Goal: Information Seeking & Learning: Learn about a topic

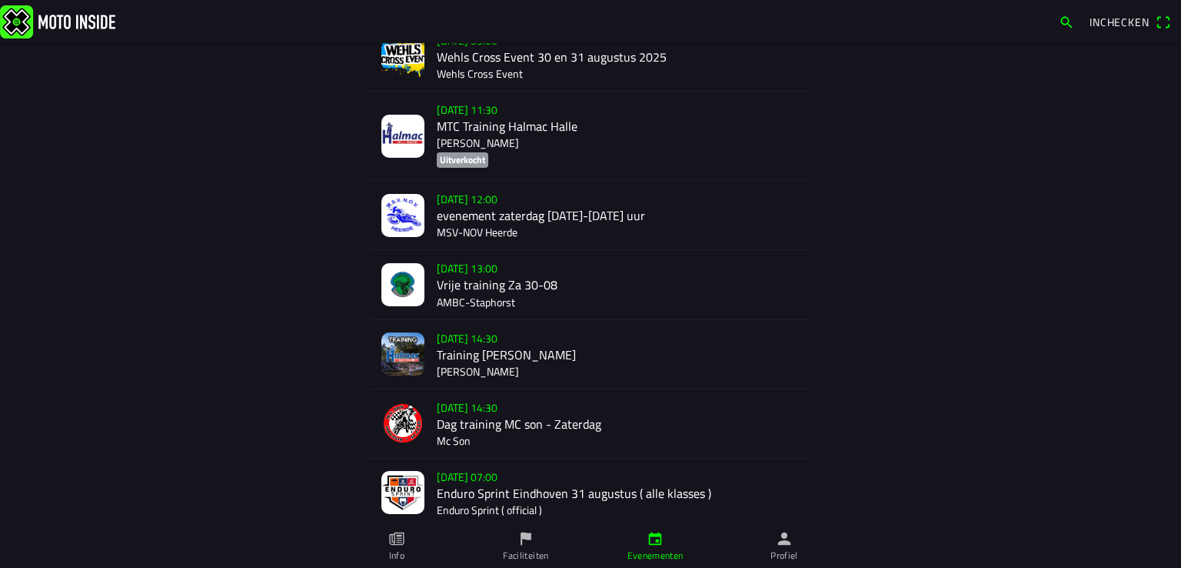
scroll to position [388, 0]
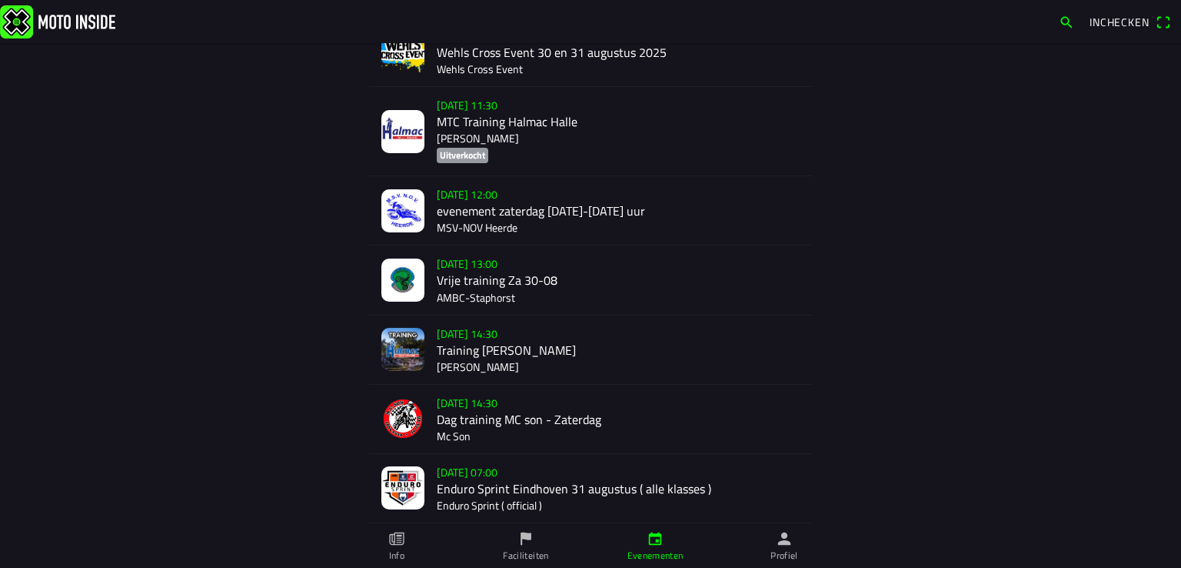
click at [509, 358] on div "[DATE] 14:30 Training Halmac [GEOGRAPHIC_DATA]" at bounding box center [618, 349] width 363 height 68
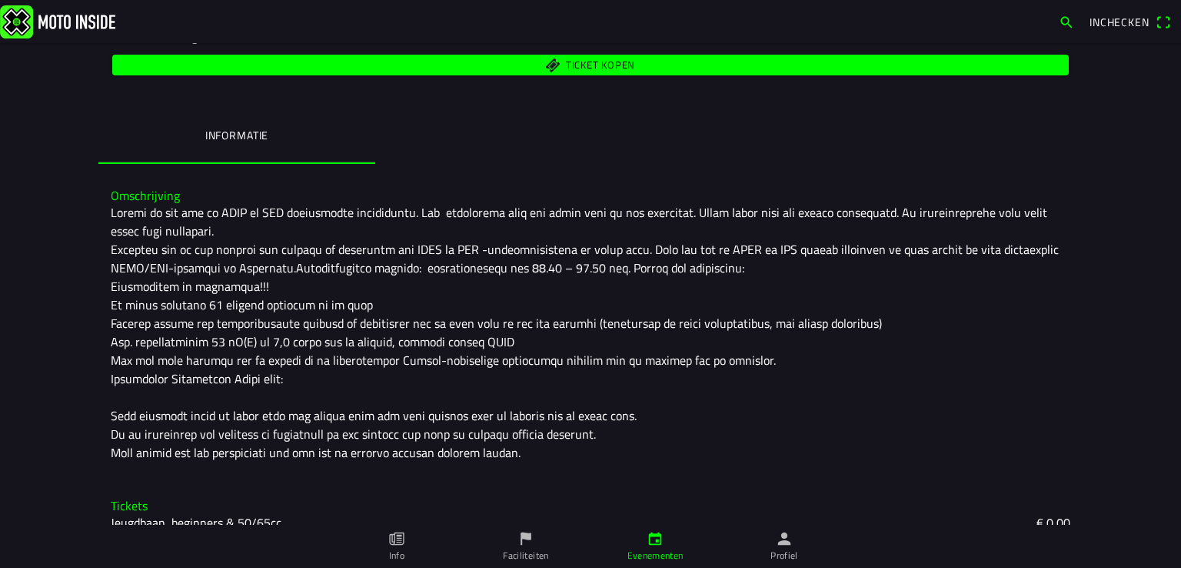
scroll to position [319, 0]
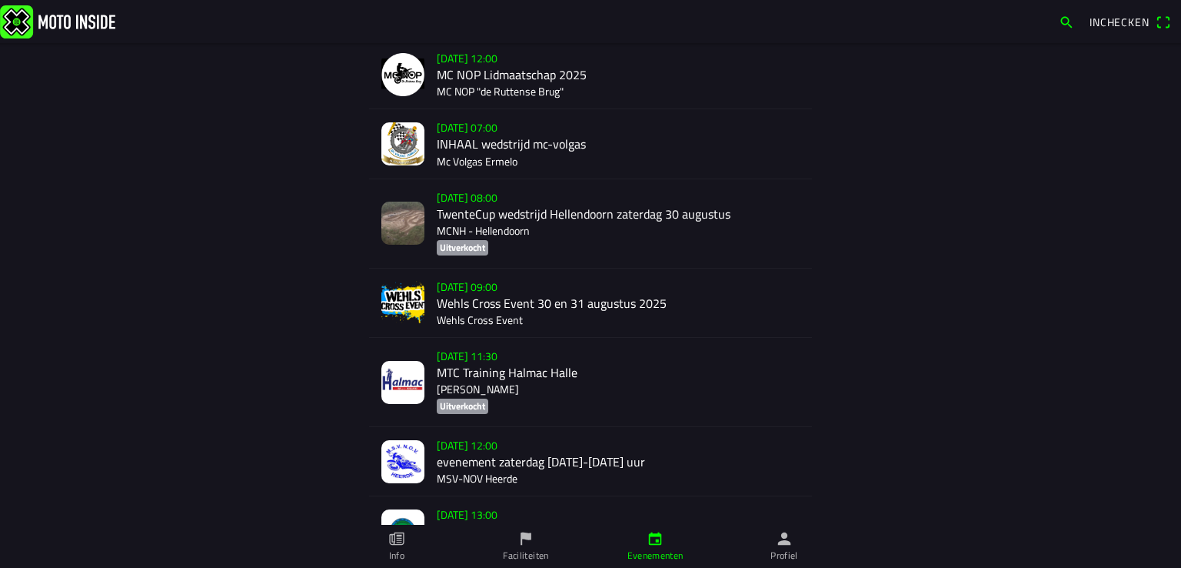
scroll to position [225, 0]
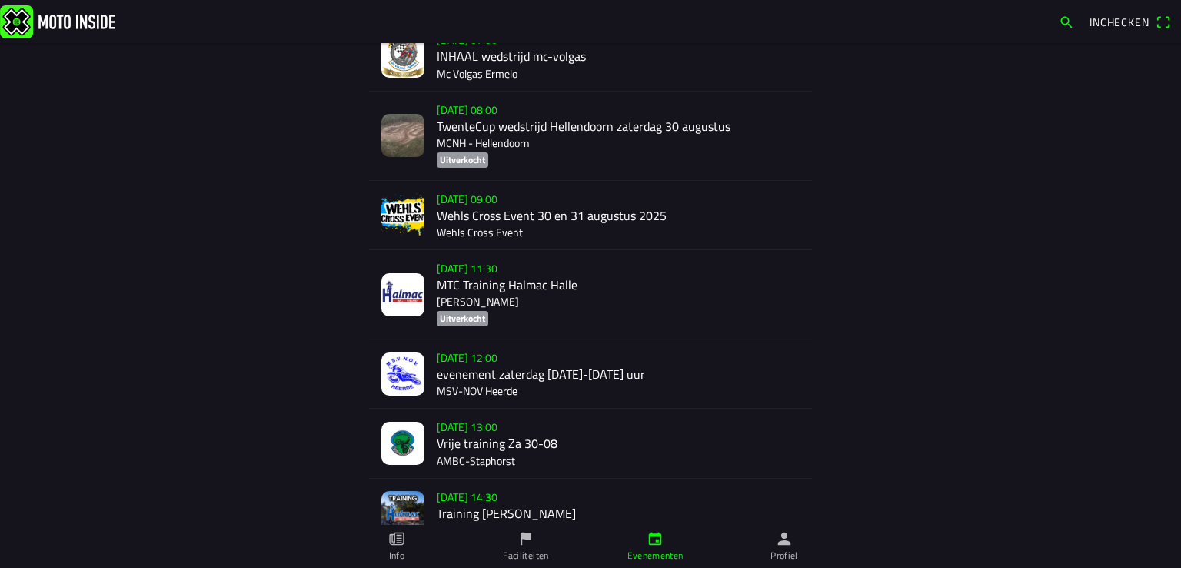
click at [511, 278] on div "[DATE] 11:30 MTC Training Halmac [GEOGRAPHIC_DATA]" at bounding box center [618, 294] width 363 height 88
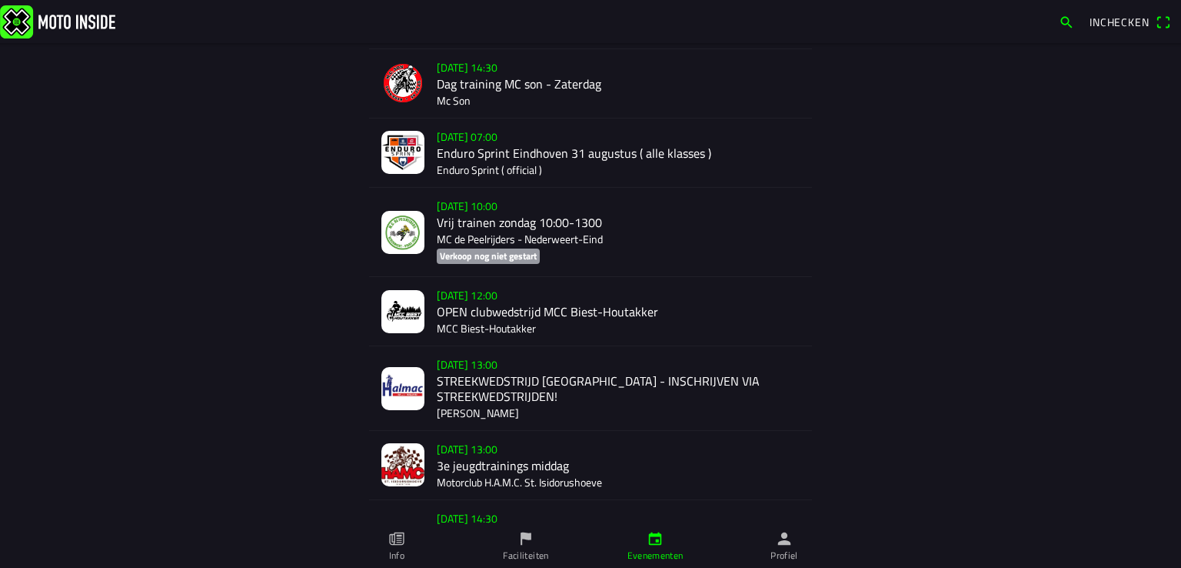
scroll to position [724, 0]
click at [545, 383] on div "[DATE] 13:00 STREEKWEDSTRIJD [GEOGRAPHIC_DATA] - INSCHRIJVEN VIA STREEKWEDSTRIJ…" at bounding box center [618, 386] width 363 height 83
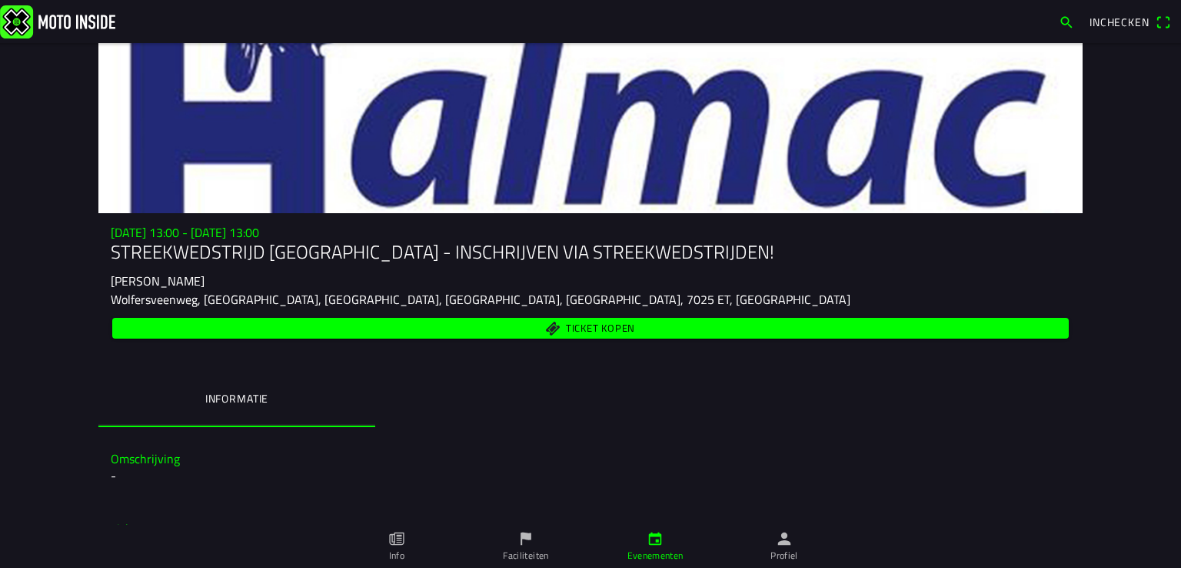
click at [48, 12] on img at bounding box center [57, 21] width 115 height 33
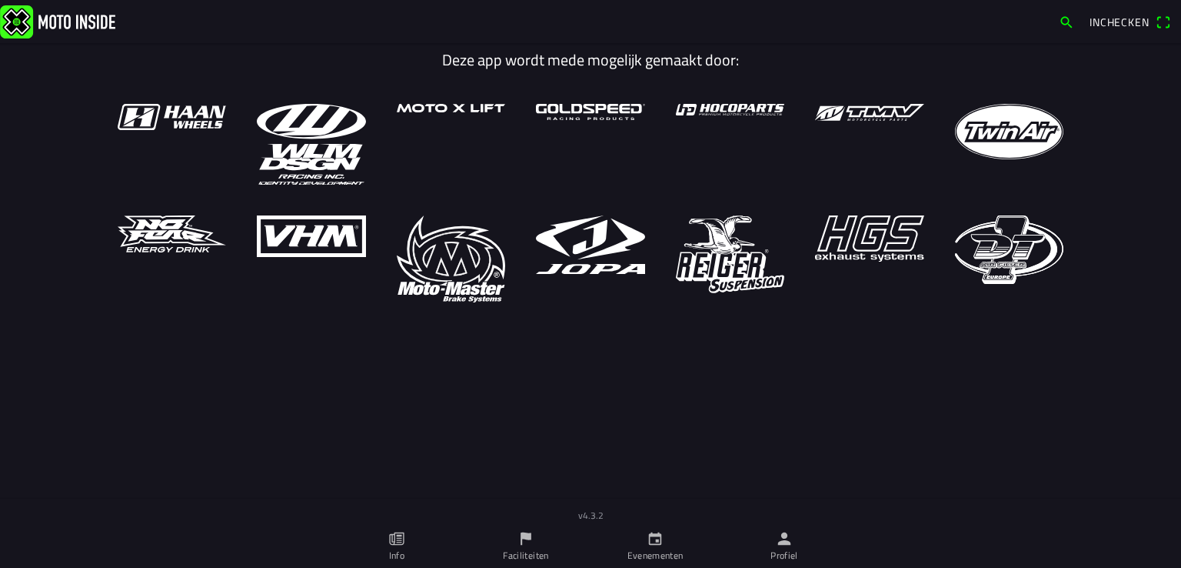
click at [667, 538] on link "Evenementen" at bounding box center [655, 545] width 129 height 43
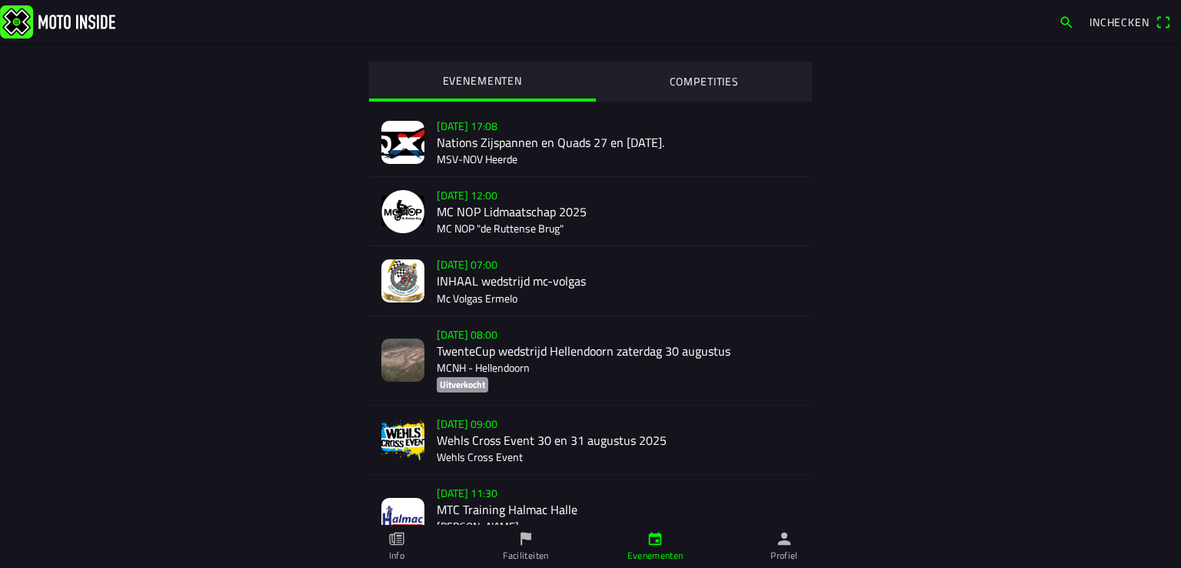
click at [593, 352] on div "[DATE] 08:00 TwenteCup wedstrijd Hellendoorn [DATE] MCNH - Hellendoorn Uitverko…" at bounding box center [618, 360] width 363 height 88
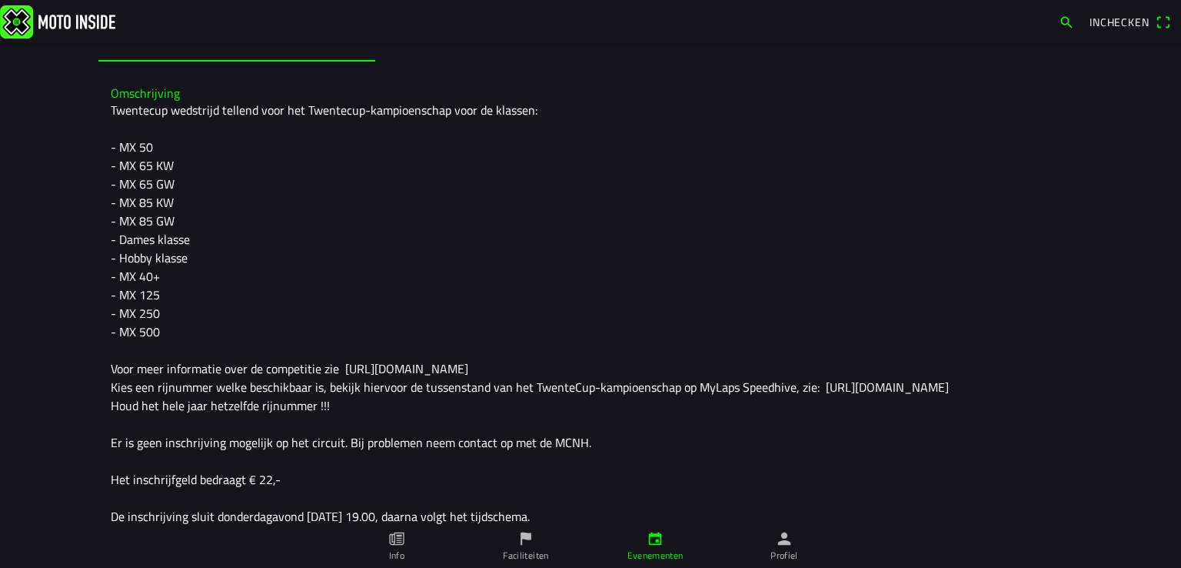
scroll to position [252, 0]
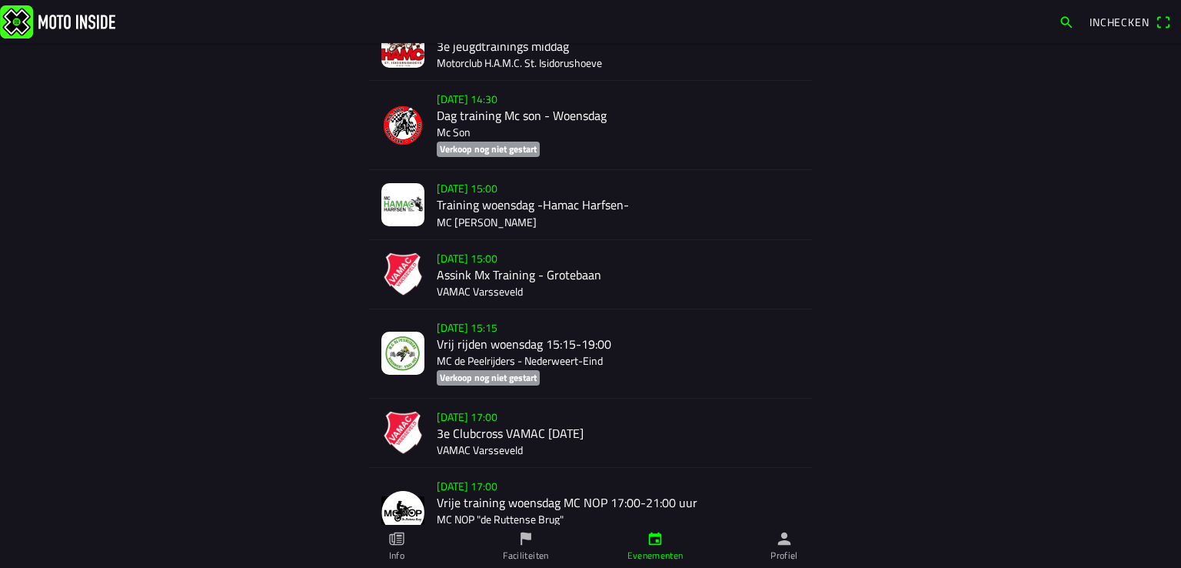
scroll to position [2220, 0]
